Goal: Navigation & Orientation: Find specific page/section

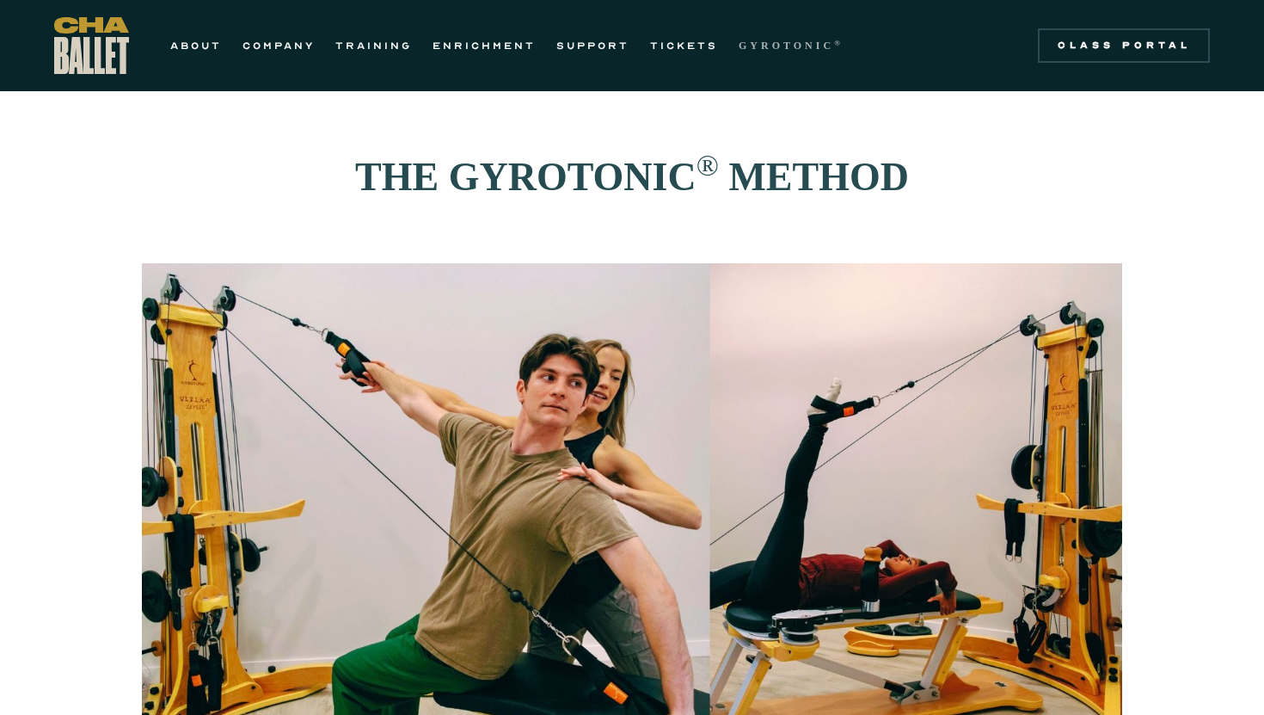
click at [758, 40] on strong "GYROTONIC" at bounding box center [786, 46] width 95 height 12
